Goal: Task Accomplishment & Management: Manage account settings

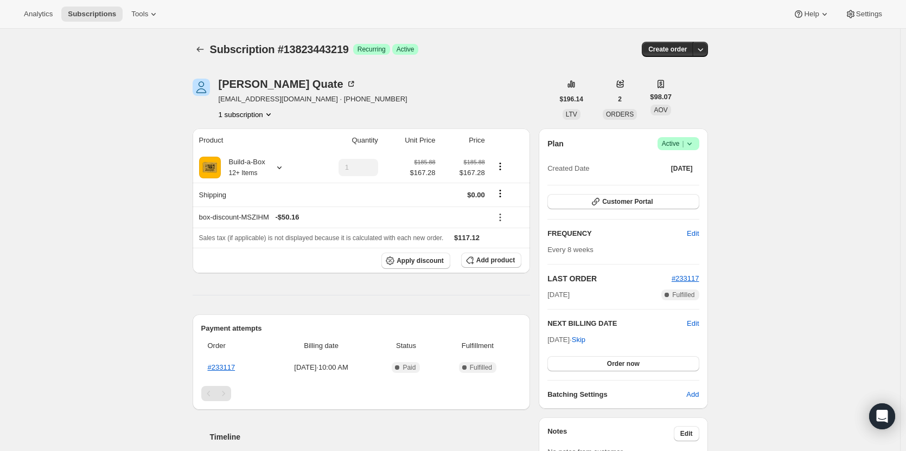
click at [695, 143] on icon at bounding box center [689, 143] width 11 height 11
click at [694, 170] on span "Pause subscription" at bounding box center [681, 165] width 61 height 11
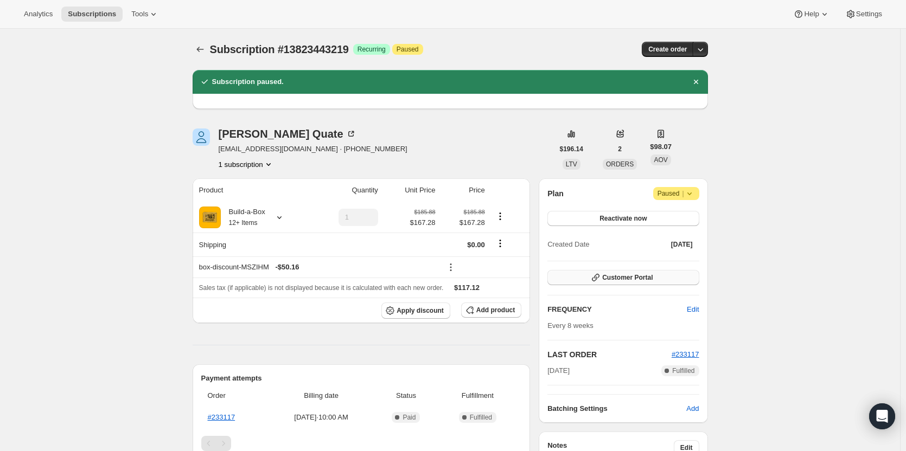
click at [601, 277] on icon "button" at bounding box center [595, 277] width 11 height 11
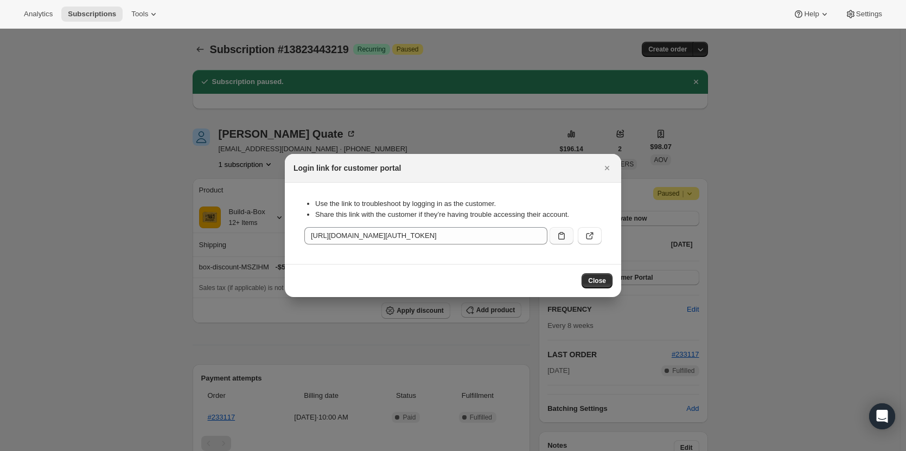
click at [562, 239] on icon ":rfo:" at bounding box center [561, 236] width 11 height 11
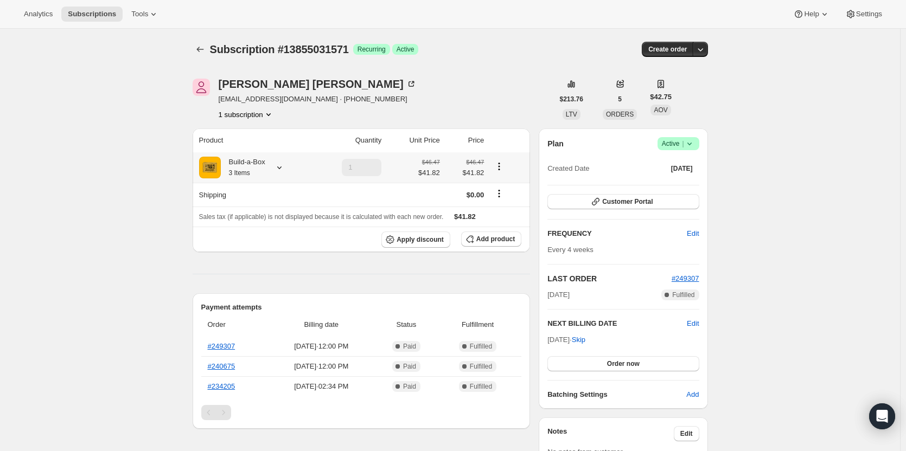
click at [257, 169] on div "Build-a-Box 3 Items" at bounding box center [243, 168] width 44 height 22
click at [220, 347] on link "#249307" at bounding box center [222, 346] width 28 height 8
drag, startPoint x: 302, startPoint y: 103, endPoint x: 217, endPoint y: 101, distance: 84.6
click at [217, 101] on div "JoAnn Marvin joannmarvin9@gmail.com · +19143935311 1 subscription" at bounding box center [373, 99] width 361 height 41
copy span "joannmarvin9@gmail.com"
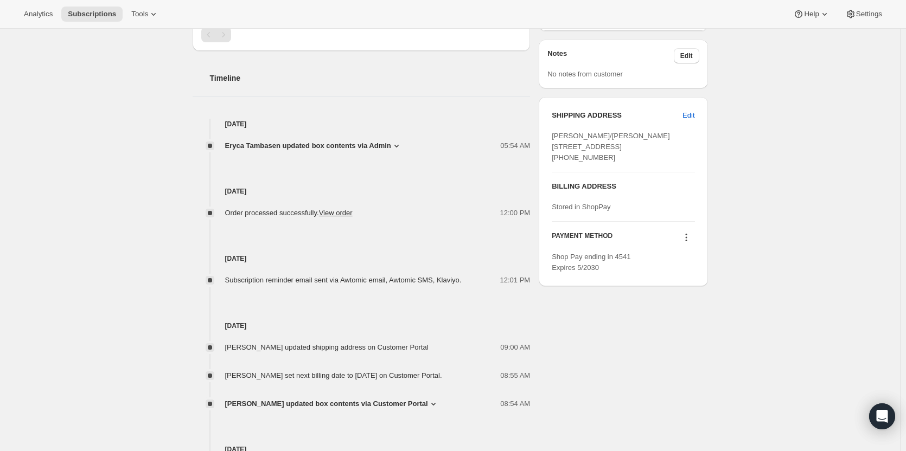
scroll to position [380, 0]
click at [329, 143] on span "Eryca Tambasen updated box contents via Admin" at bounding box center [308, 144] width 166 height 11
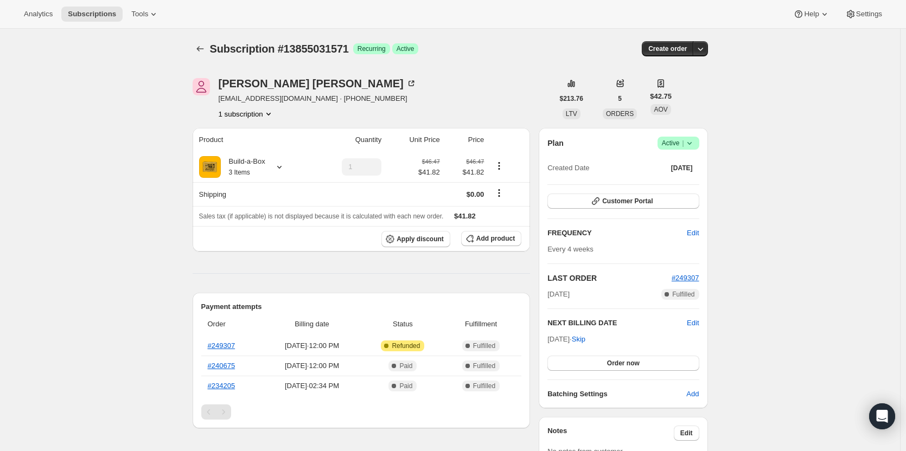
scroll to position [0, 0]
click at [256, 171] on div "Build-a-Box 3 Items" at bounding box center [243, 168] width 44 height 22
click at [268, 258] on button "Edit box" at bounding box center [246, 255] width 112 height 15
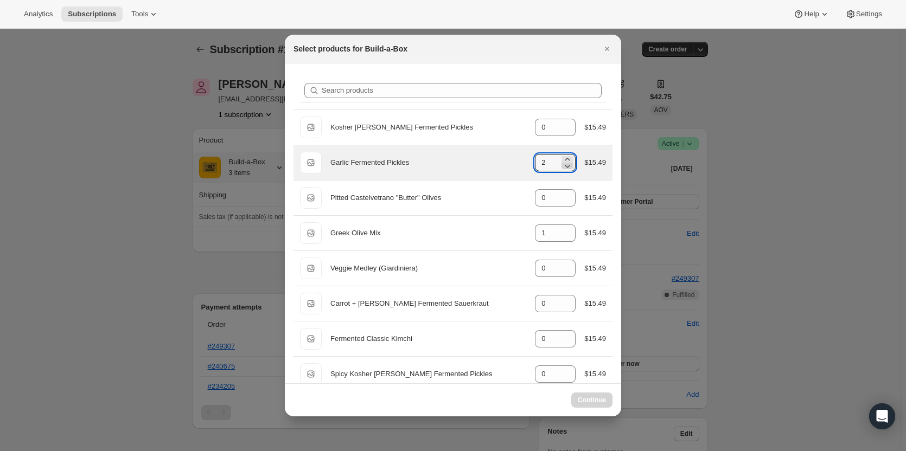
click at [568, 166] on icon ":re1:" at bounding box center [567, 166] width 11 height 11
click at [565, 168] on icon ":re1:" at bounding box center [567, 166] width 5 height 3
type input "1"
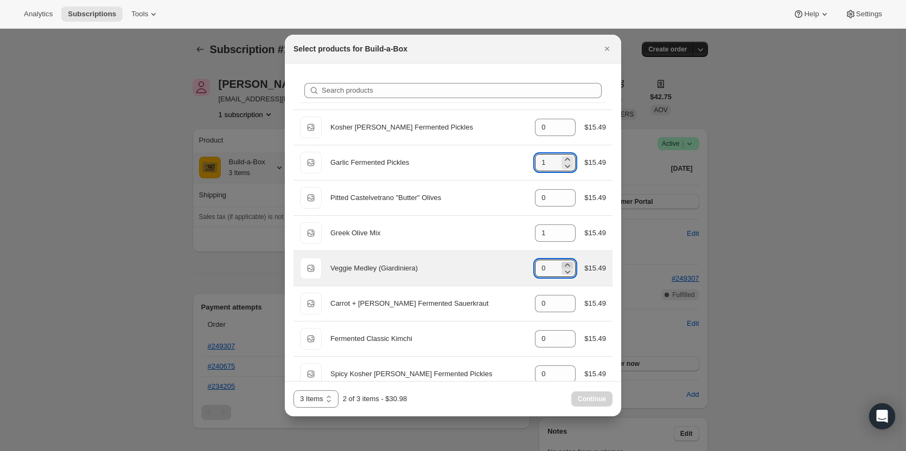
click at [565, 265] on icon ":re1:" at bounding box center [567, 265] width 5 height 3
type input "1"
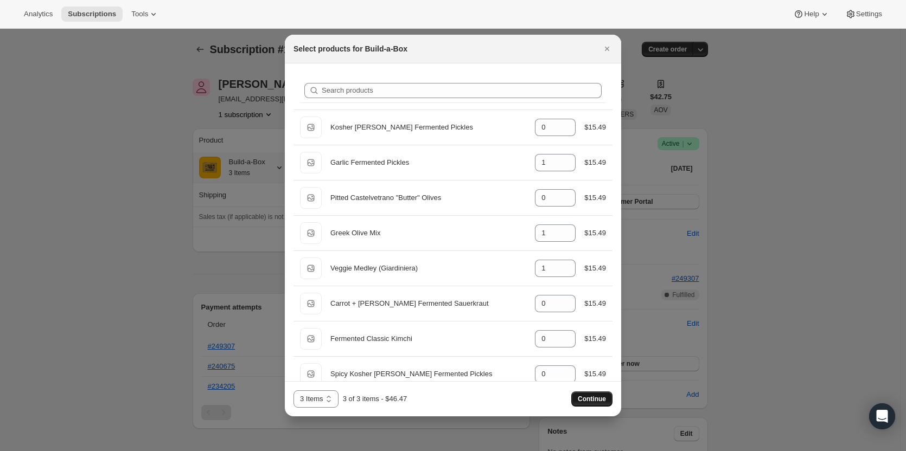
click at [604, 401] on span "Continue" at bounding box center [592, 399] width 28 height 9
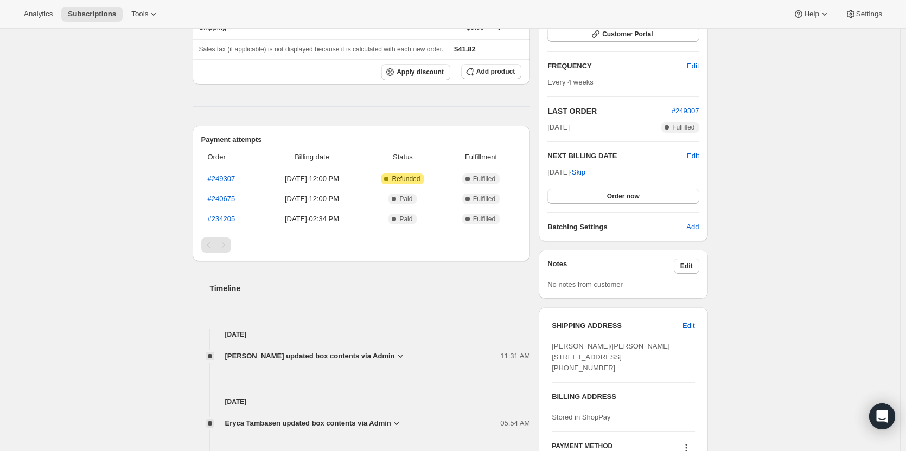
scroll to position [217, 0]
click at [697, 157] on span "Edit" at bounding box center [693, 156] width 12 height 11
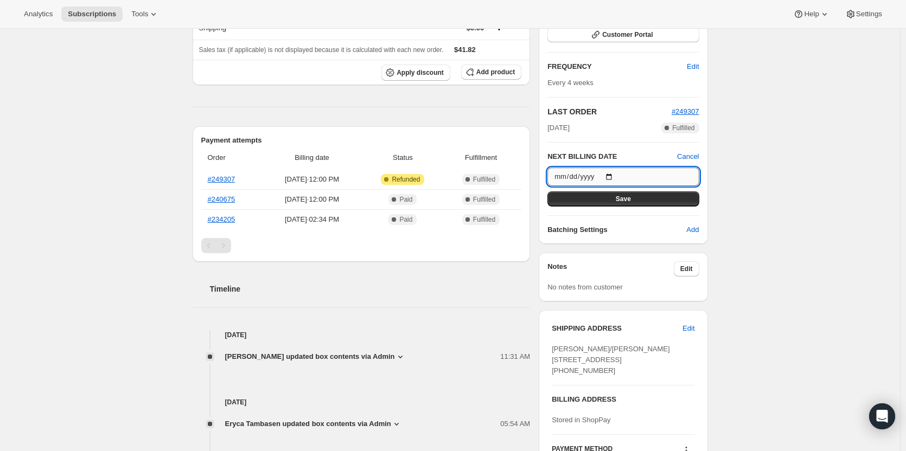
click at [612, 176] on input "2025-09-11" at bounding box center [622, 177] width 151 height 18
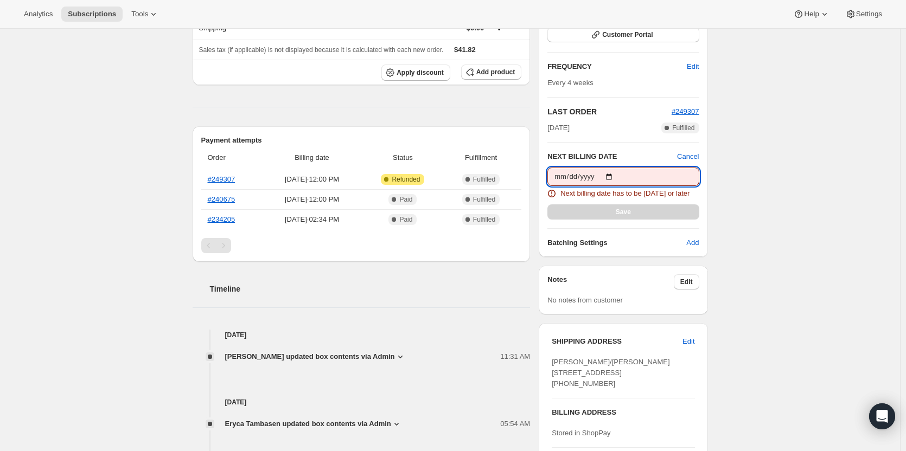
type input "2025-08-29"
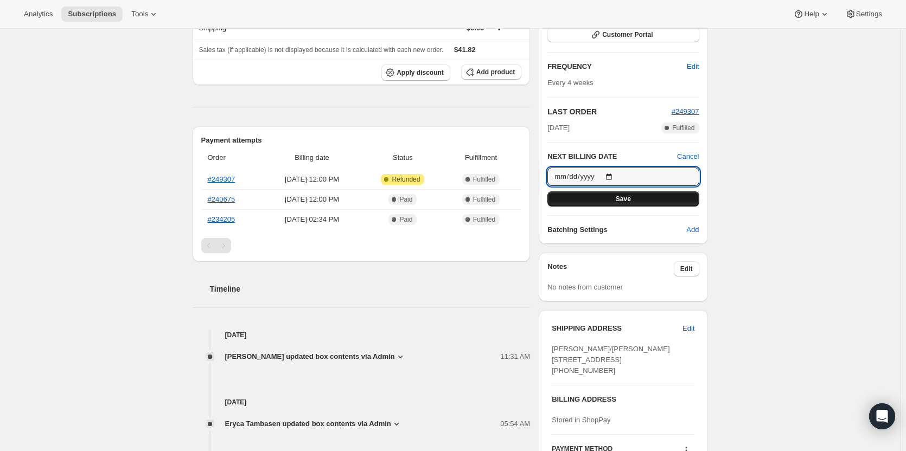
click at [618, 193] on button "Save" at bounding box center [622, 198] width 151 height 15
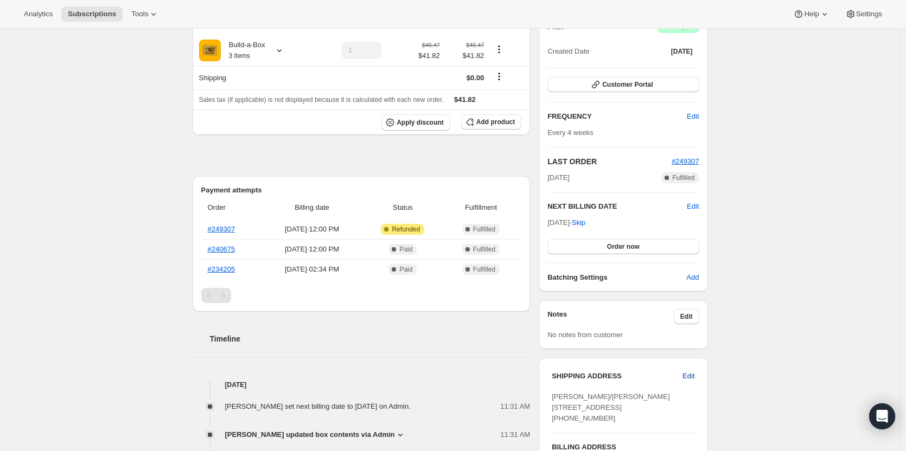
click at [687, 378] on span "Edit" at bounding box center [688, 376] width 12 height 11
select select "PA"
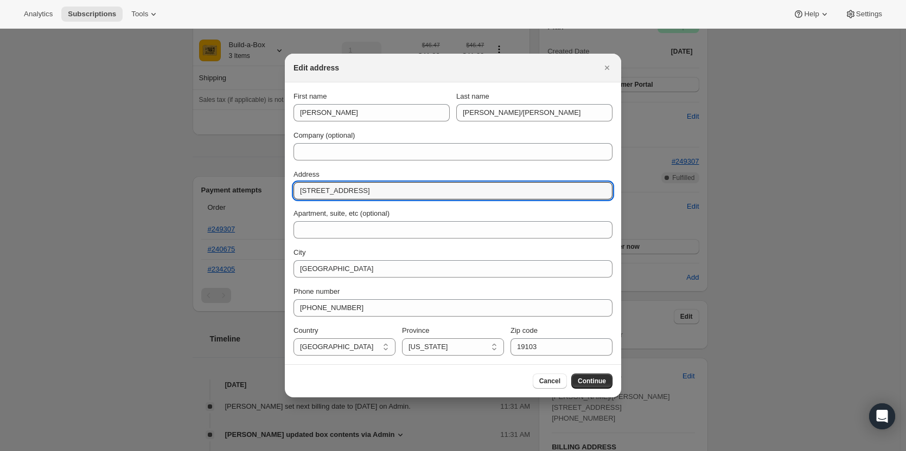
drag, startPoint x: 381, startPoint y: 189, endPoint x: 264, endPoint y: 208, distance: 118.6
paste input "8301 Eagle Lake Drive Sarasota FL 34241"
type input "8301 Eagle Lake Drive Sarasota FL 34241"
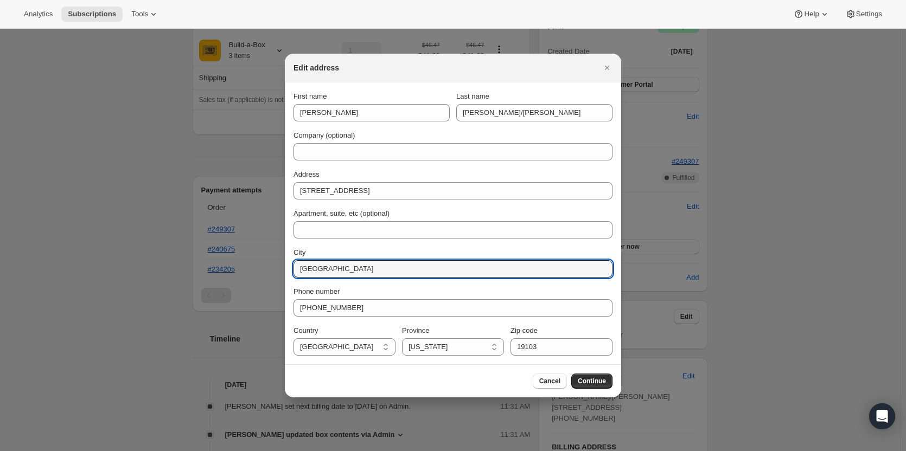
drag, startPoint x: 370, startPoint y: 274, endPoint x: 285, endPoint y: 274, distance: 85.2
click at [285, 274] on section "First name JoAnn Last name Marvin C/O Novikoff Company (optional) Address 8301 …" at bounding box center [453, 223] width 336 height 282
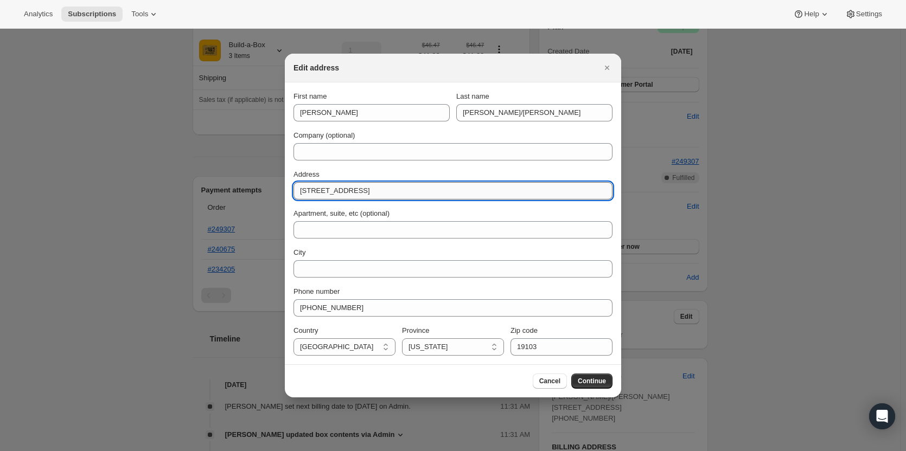
drag, startPoint x: 368, startPoint y: 193, endPoint x: 473, endPoint y: 193, distance: 104.7
click at [473, 193] on input "8301 Eagle Lake Drive Sarasota FL 34241" at bounding box center [452, 190] width 319 height 17
type input "8301 Eagle Lake Drive"
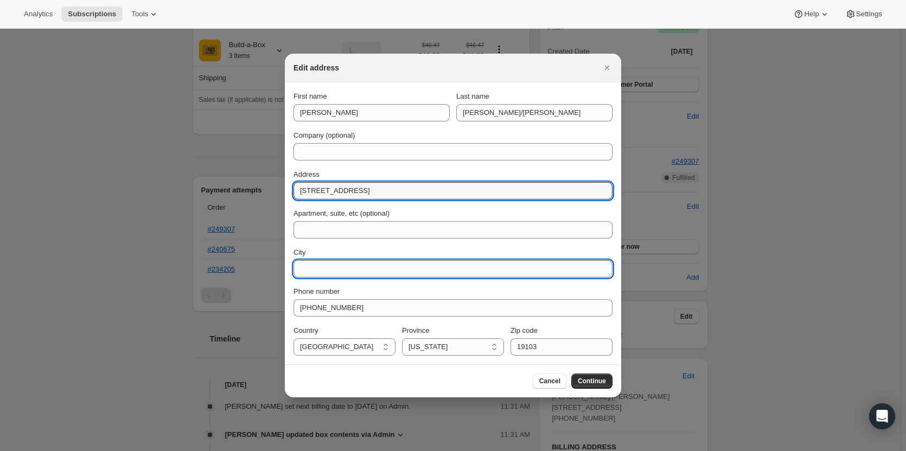
click at [328, 268] on input "City" at bounding box center [452, 268] width 319 height 17
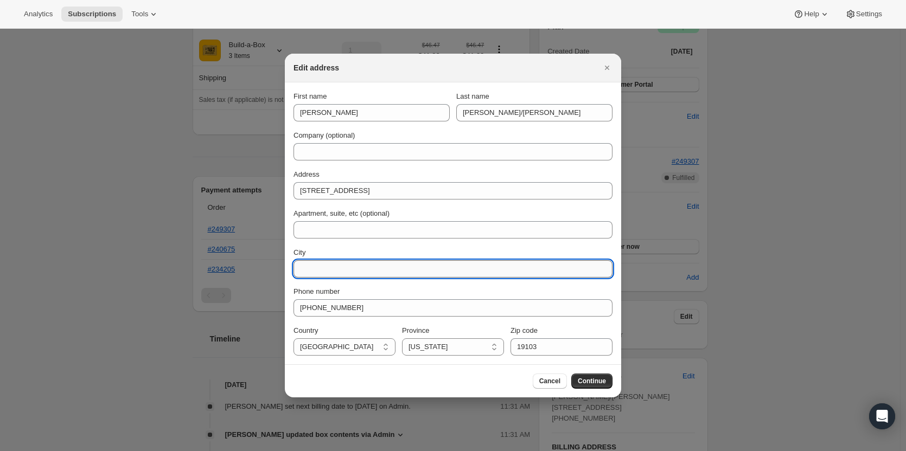
paste input "8301 Eagle Lake Drive Sarasota FL 34241"
drag, startPoint x: 370, startPoint y: 270, endPoint x: 290, endPoint y: 273, distance: 80.3
click at [290, 273] on section "First name JoAnn Last name Marvin C/O Novikoff Company (optional) Address 8301 …" at bounding box center [453, 223] width 336 height 282
drag, startPoint x: 328, startPoint y: 268, endPoint x: 387, endPoint y: 268, distance: 59.1
click at [387, 268] on input "Sarasota FL 34241" at bounding box center [452, 268] width 319 height 17
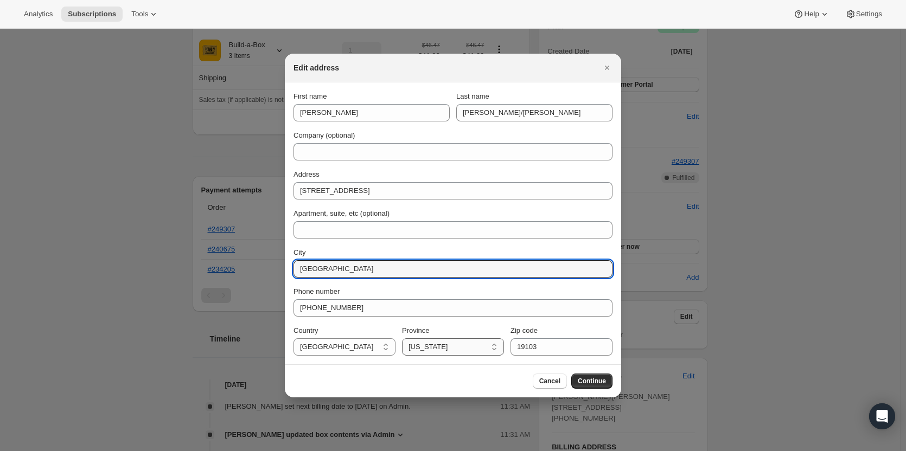
type input "Sarasota"
click at [439, 349] on select "Alabama Arizona Arkansas Colorado Connecticut Delaware District of Columbia Flo…" at bounding box center [453, 346] width 102 height 17
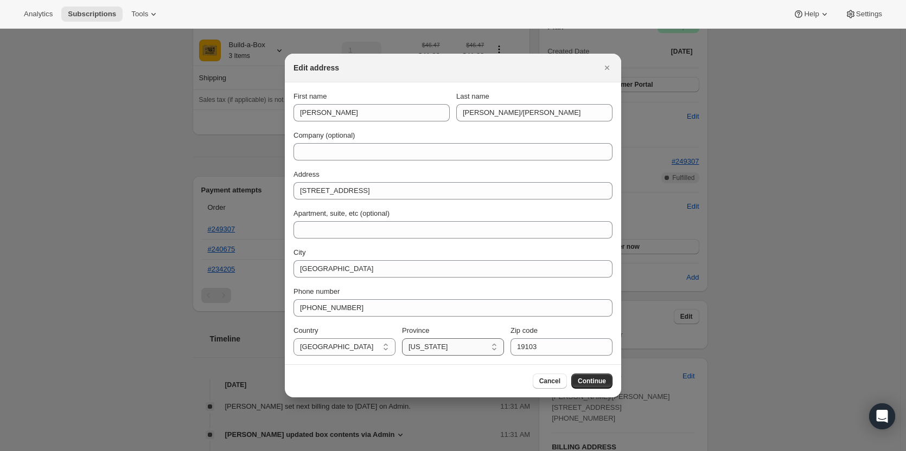
select select "FL"
click at [402, 338] on select "Alabama Arizona Arkansas Colorado Connecticut Delaware District of Columbia Flo…" at bounding box center [453, 346] width 102 height 17
drag, startPoint x: 538, startPoint y: 348, endPoint x: 517, endPoint y: 347, distance: 20.6
click at [517, 347] on input "19103" at bounding box center [561, 346] width 102 height 17
paste input "8301 Eagle Lake Drive Sarasota FL 34241"
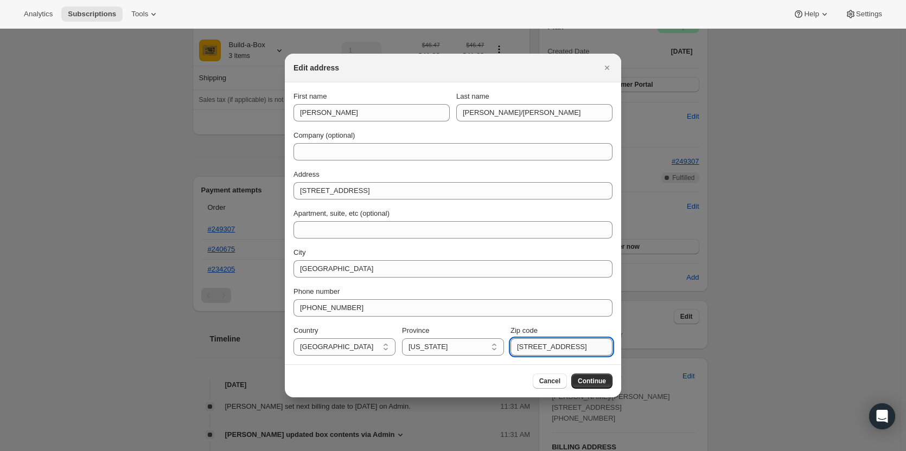
scroll to position [0, 0]
drag, startPoint x: 586, startPoint y: 348, endPoint x: 517, endPoint y: 350, distance: 69.4
click at [517, 350] on input "8301 Eagle Lake Drive Sarasota FL 34241" at bounding box center [561, 346] width 102 height 17
type input "34241"
click at [582, 383] on span "Continue" at bounding box center [592, 381] width 28 height 9
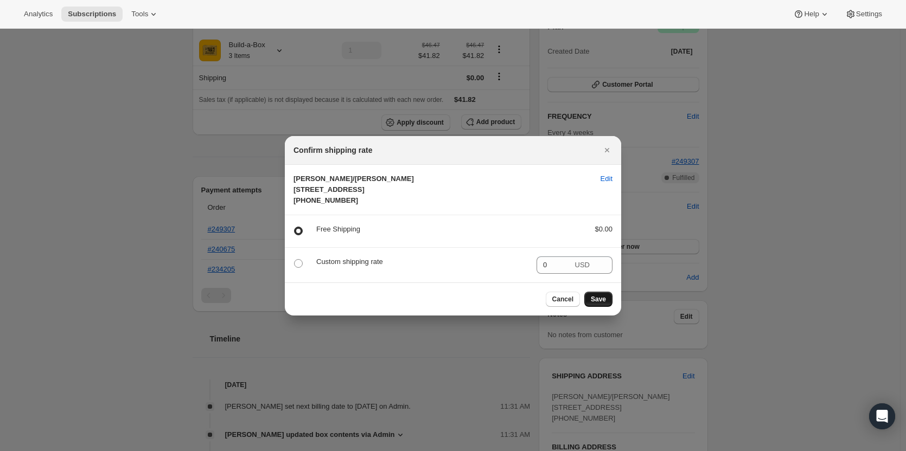
click at [601, 304] on span "Save" at bounding box center [598, 299] width 15 height 9
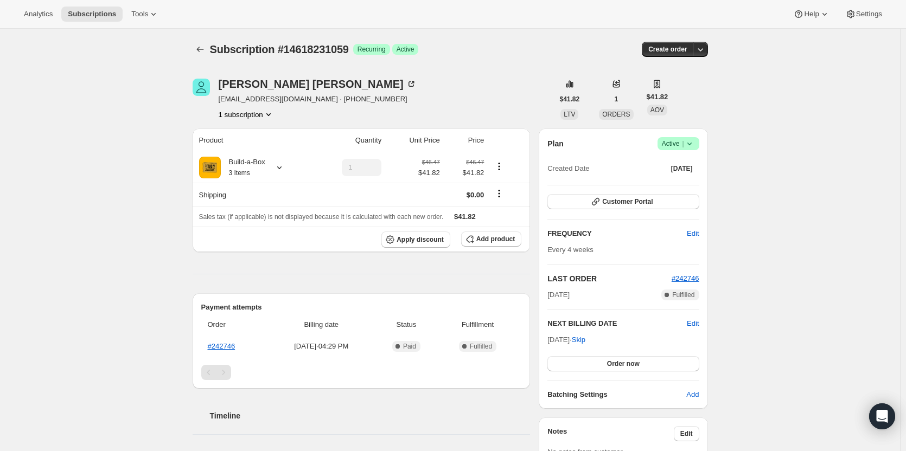
click at [683, 145] on span "Active |" at bounding box center [678, 143] width 33 height 11
click at [684, 180] on span "Cancel subscription" at bounding box center [681, 184] width 61 height 8
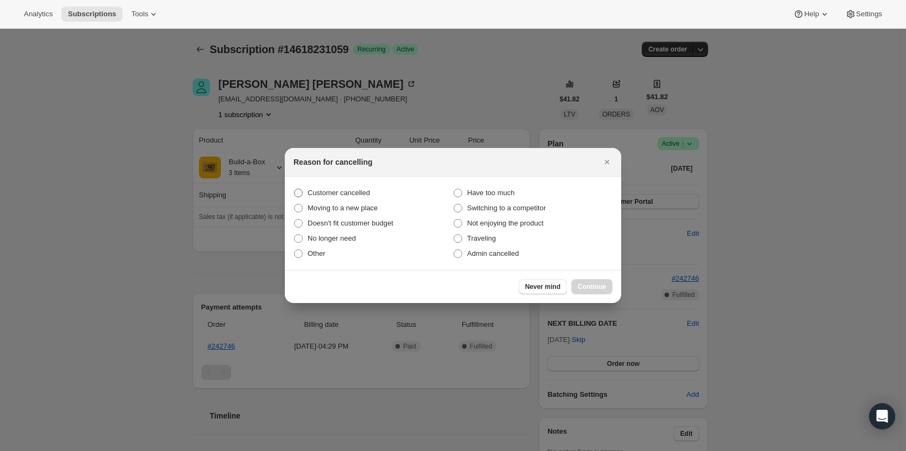
click at [341, 195] on span "Customer cancelled" at bounding box center [339, 193] width 62 height 8
click at [295, 189] on input "Customer cancelled" at bounding box center [294, 189] width 1 height 1
radio input "true"
click at [593, 286] on span "Continue" at bounding box center [592, 287] width 28 height 9
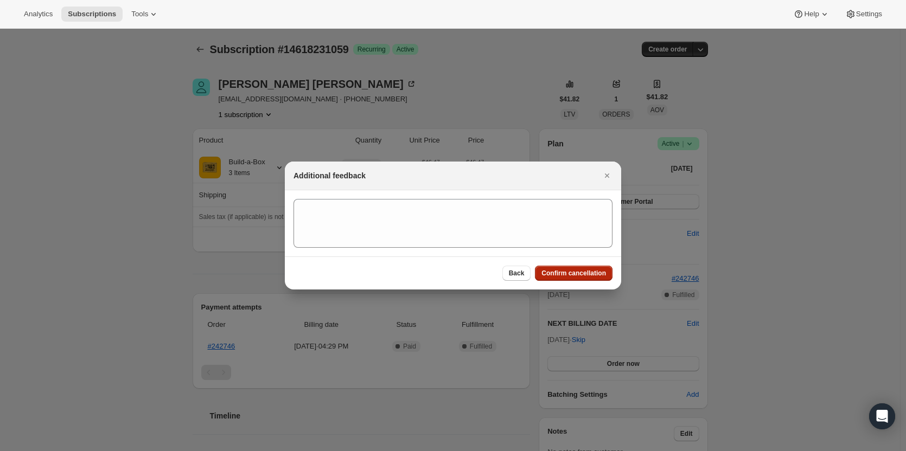
click at [591, 276] on span "Confirm cancellation" at bounding box center [573, 273] width 65 height 9
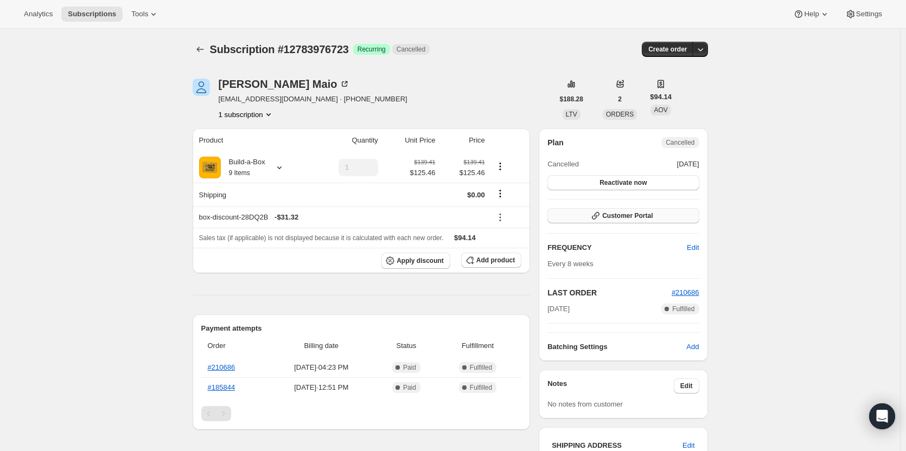
click at [641, 216] on span "Customer Portal" at bounding box center [627, 216] width 50 height 9
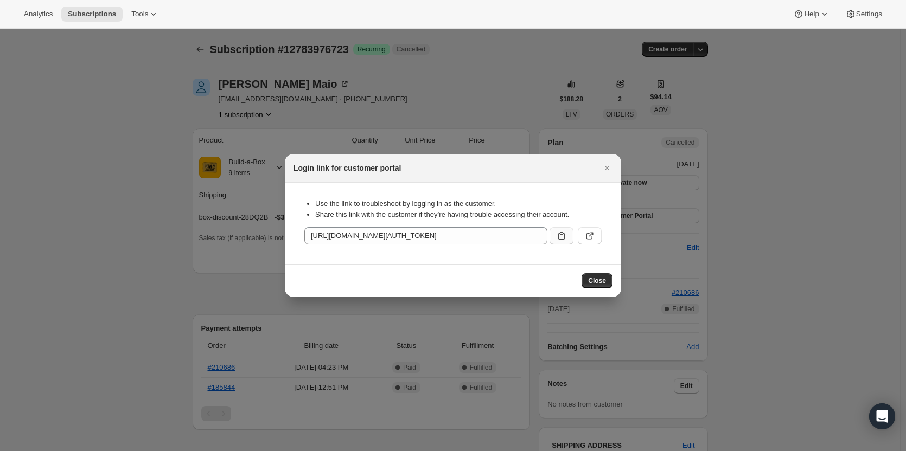
click at [559, 237] on icon ":rbt:" at bounding box center [561, 236] width 11 height 11
click at [583, 241] on button ":rbt:" at bounding box center [590, 235] width 24 height 17
